Goal: Find specific page/section: Find specific page/section

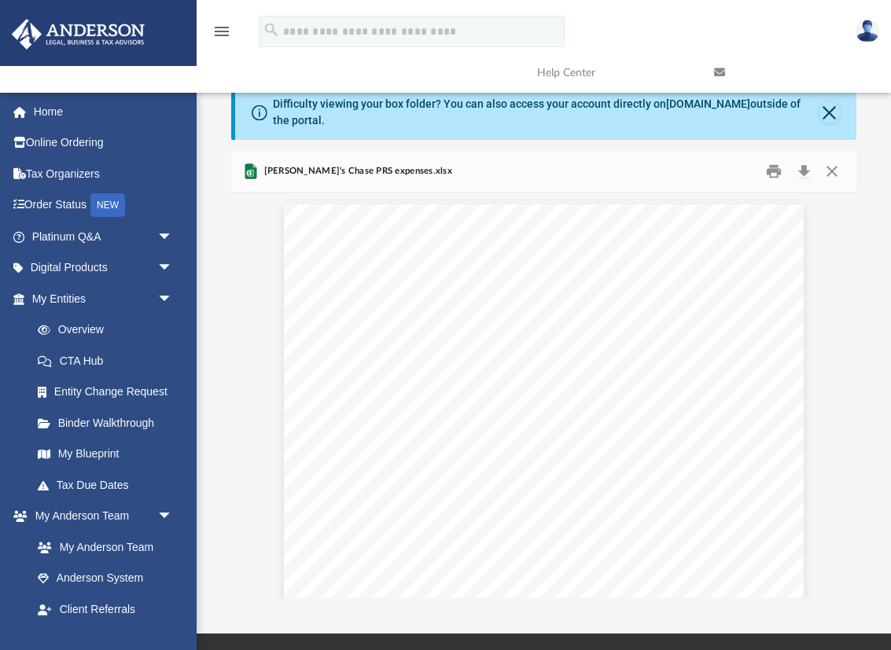
scroll to position [309, 624]
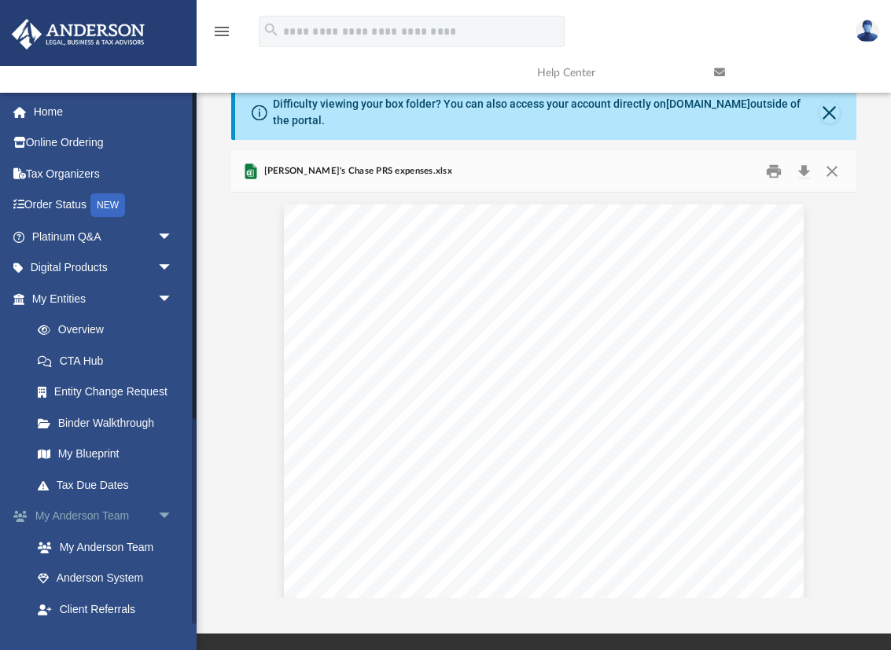
click at [163, 514] on span "arrow_drop_down" at bounding box center [172, 517] width 31 height 32
click at [163, 514] on span "arrow_drop_up" at bounding box center [172, 517] width 31 height 32
click at [163, 514] on span "arrow_drop_down" at bounding box center [172, 517] width 31 height 32
click at [64, 568] on link "Box" at bounding box center [109, 578] width 175 height 31
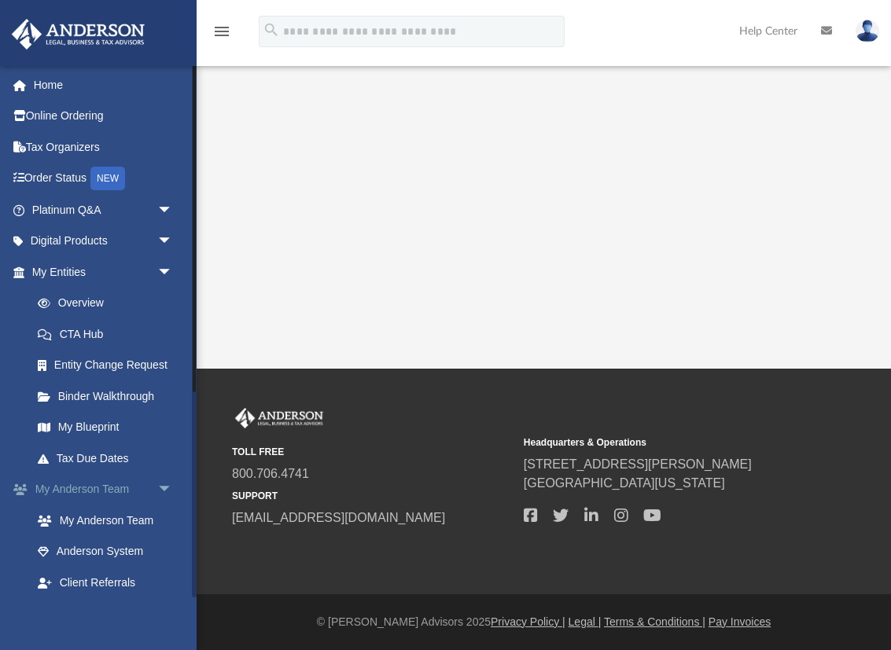
click at [161, 482] on span "arrow_drop_down" at bounding box center [172, 490] width 31 height 32
click at [68, 545] on link "Box" at bounding box center [109, 551] width 175 height 31
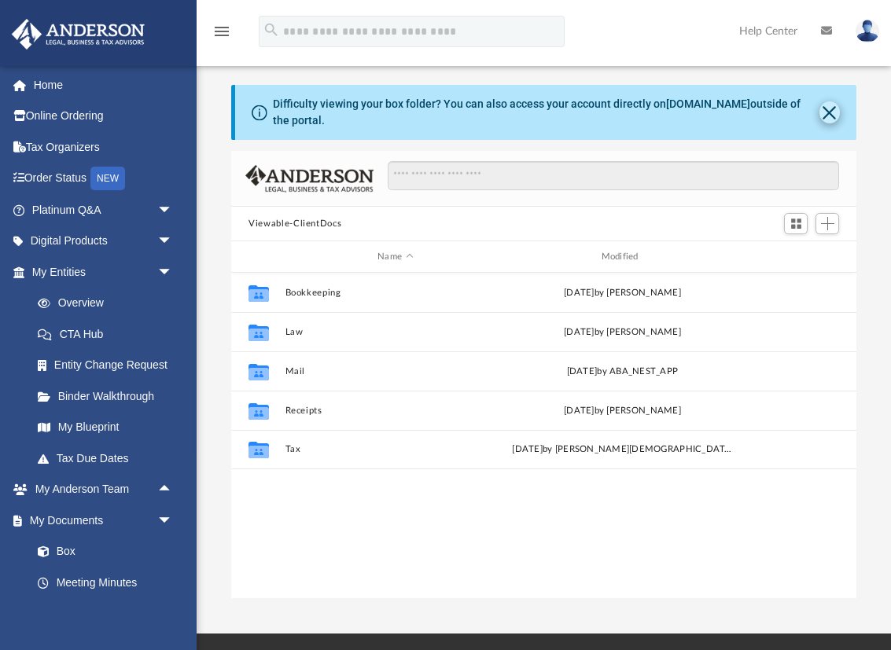
scroll to position [1, 1]
click at [830, 105] on button "Close" at bounding box center [829, 112] width 20 height 22
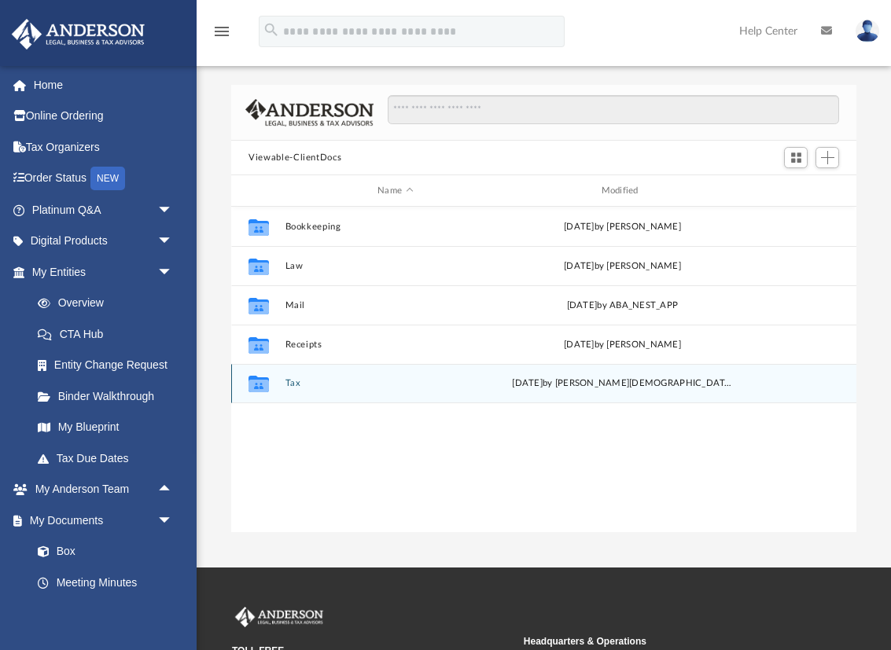
click at [290, 380] on button "Tax" at bounding box center [395, 383] width 220 height 10
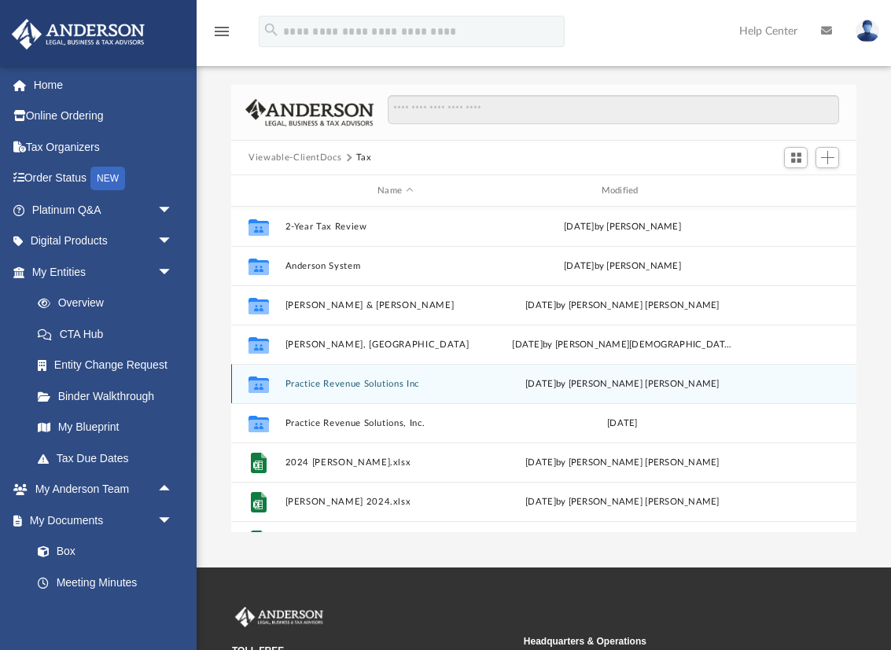
click at [330, 384] on button "Practice Revenue Solutions Inc" at bounding box center [395, 384] width 220 height 10
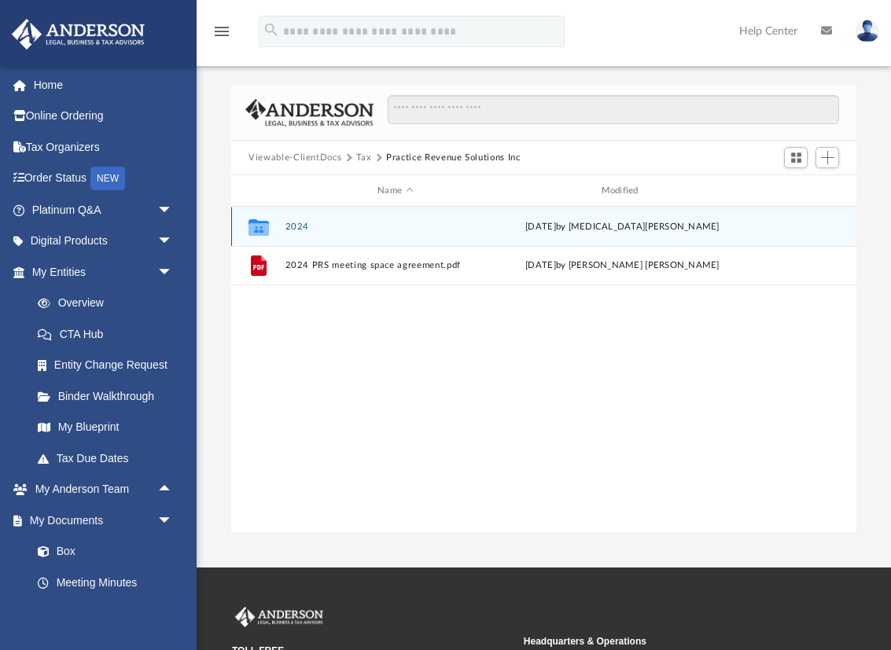
click at [299, 228] on button "2024" at bounding box center [395, 227] width 220 height 10
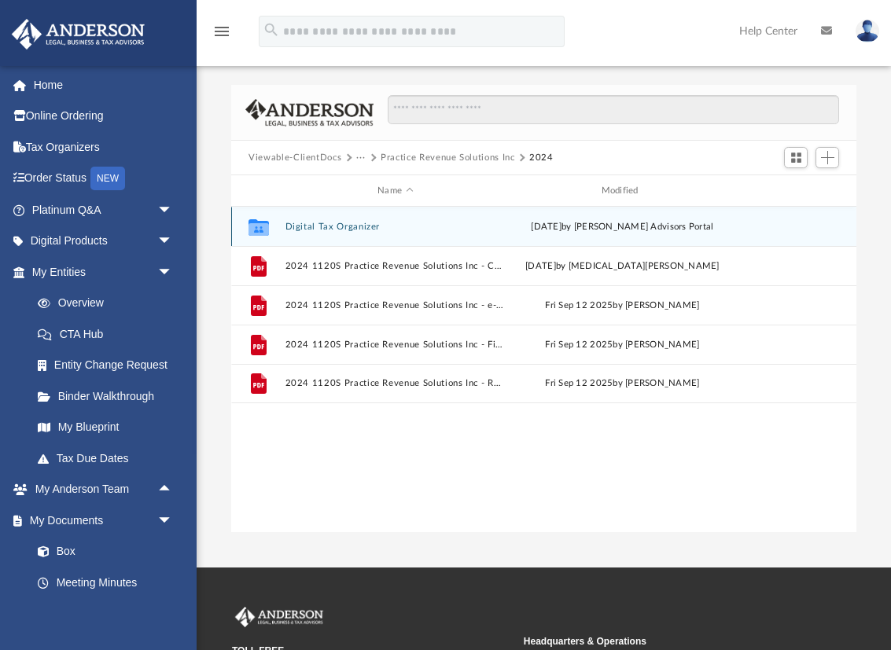
scroll to position [0, 0]
